Goal: Information Seeking & Learning: Find specific fact

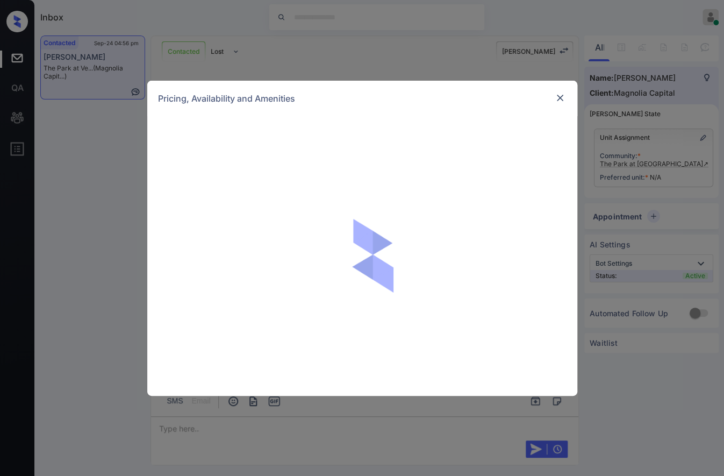
scroll to position [560, 0]
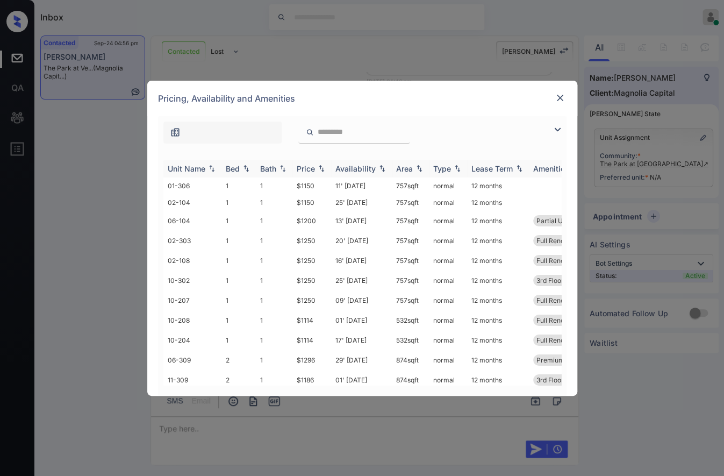
click at [319, 168] on img at bounding box center [321, 169] width 11 height 8
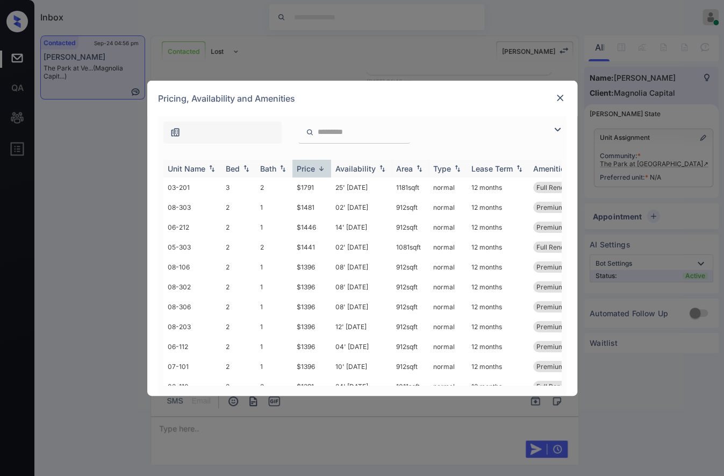
click at [319, 168] on img at bounding box center [321, 169] width 11 height 8
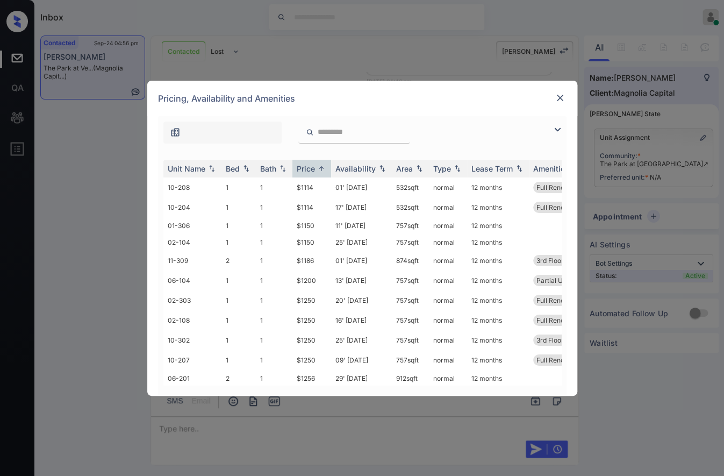
click at [560, 96] on img at bounding box center [560, 97] width 11 height 11
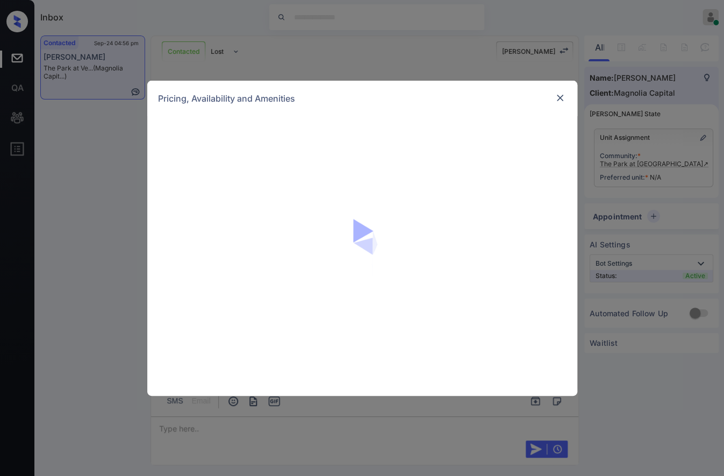
scroll to position [560, 0]
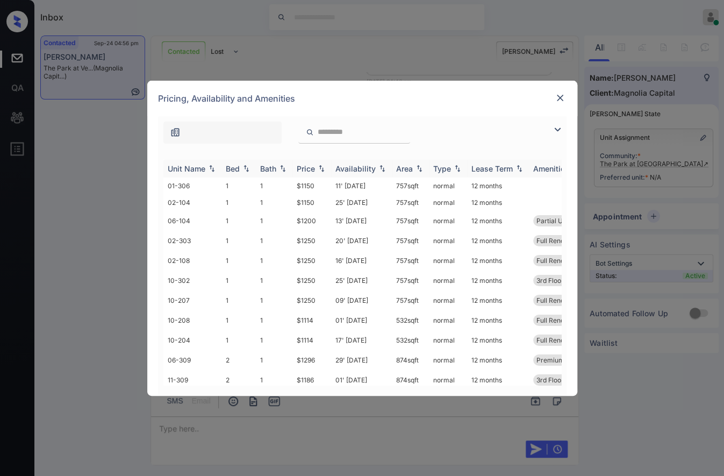
click at [322, 168] on img at bounding box center [321, 169] width 11 height 8
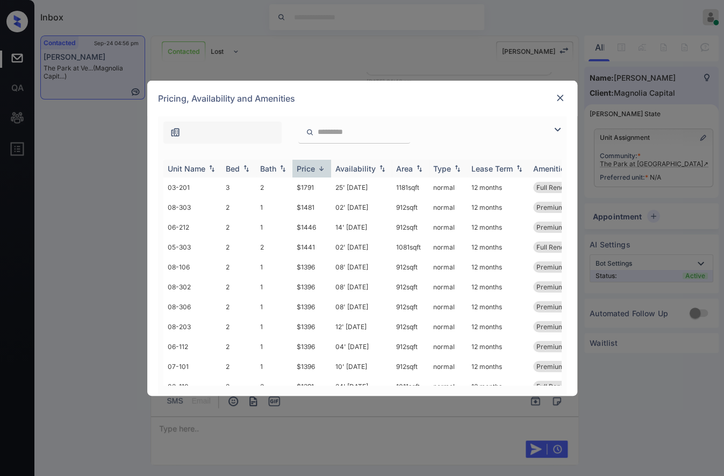
click at [322, 168] on img at bounding box center [321, 169] width 11 height 8
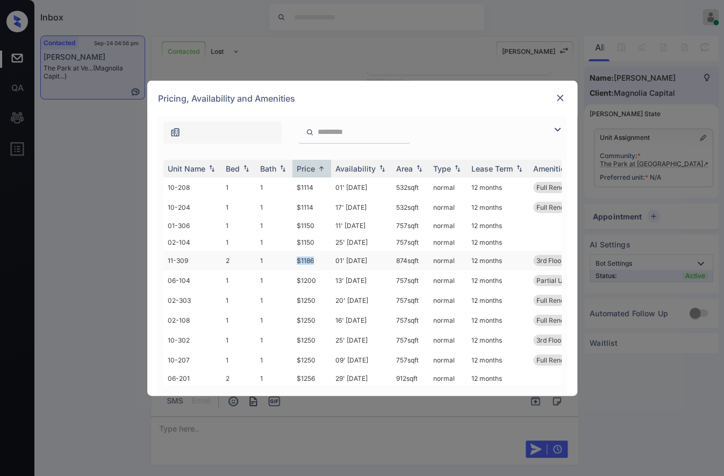
drag, startPoint x: 319, startPoint y: 258, endPoint x: 284, endPoint y: 256, distance: 35.0
click at [284, 256] on tr "11-309 2 1 $1186 01' [DATE] 874 sqft normal 12 months 3rd Floor Loss Leader I F…" at bounding box center [444, 261] width 562 height 20
copy tr "$1186"
click at [302, 254] on td "$1186" at bounding box center [311, 261] width 39 height 20
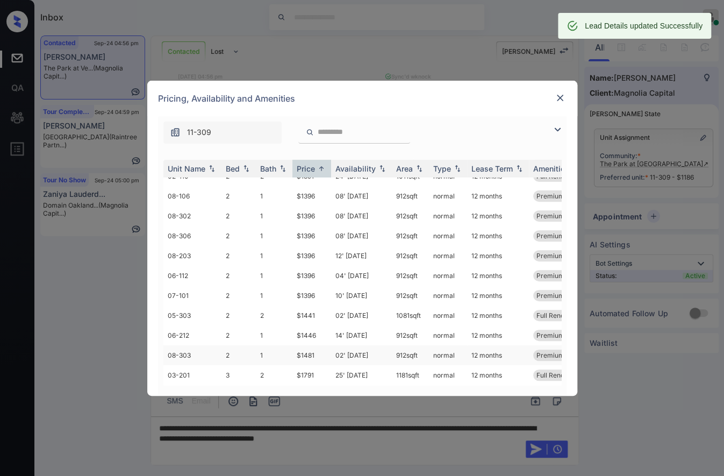
scroll to position [630, 0]
drag, startPoint x: 322, startPoint y: 361, endPoint x: 291, endPoint y: 362, distance: 30.1
click at [291, 365] on tr "03-201 3 2 $1791 25' [DATE] sqft normal 12 months Full Renovation..." at bounding box center [444, 375] width 562 height 20
copy tr "$1791"
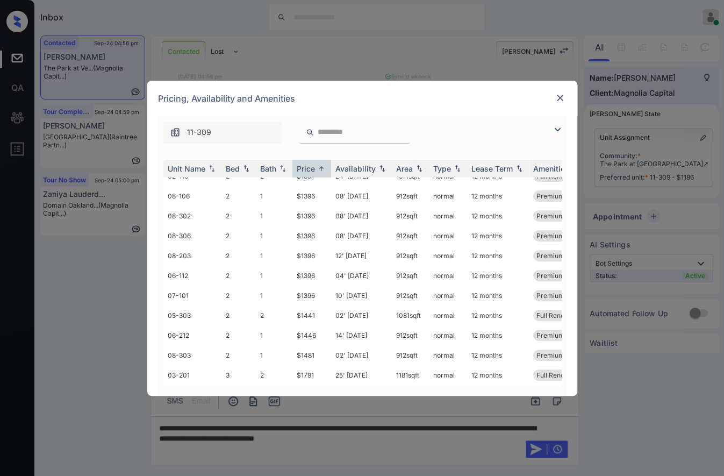
click at [566, 90] on div "Pricing, Availability and Amenities" at bounding box center [362, 98] width 430 height 35
click at [561, 92] on img at bounding box center [560, 97] width 11 height 11
